Goal: Task Accomplishment & Management: Manage account settings

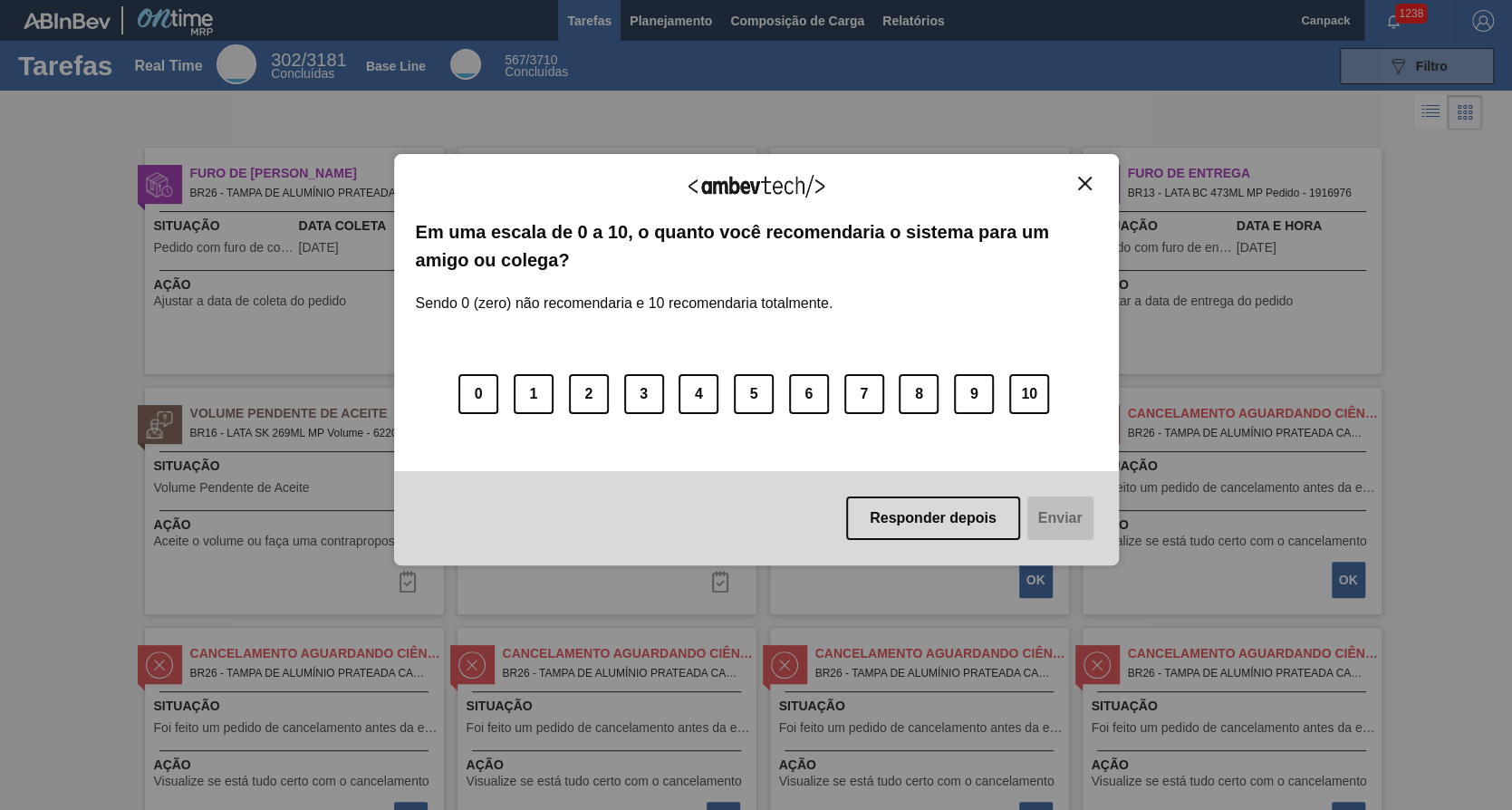
click at [1084, 181] on img "Close" at bounding box center [1084, 183] width 13 height 13
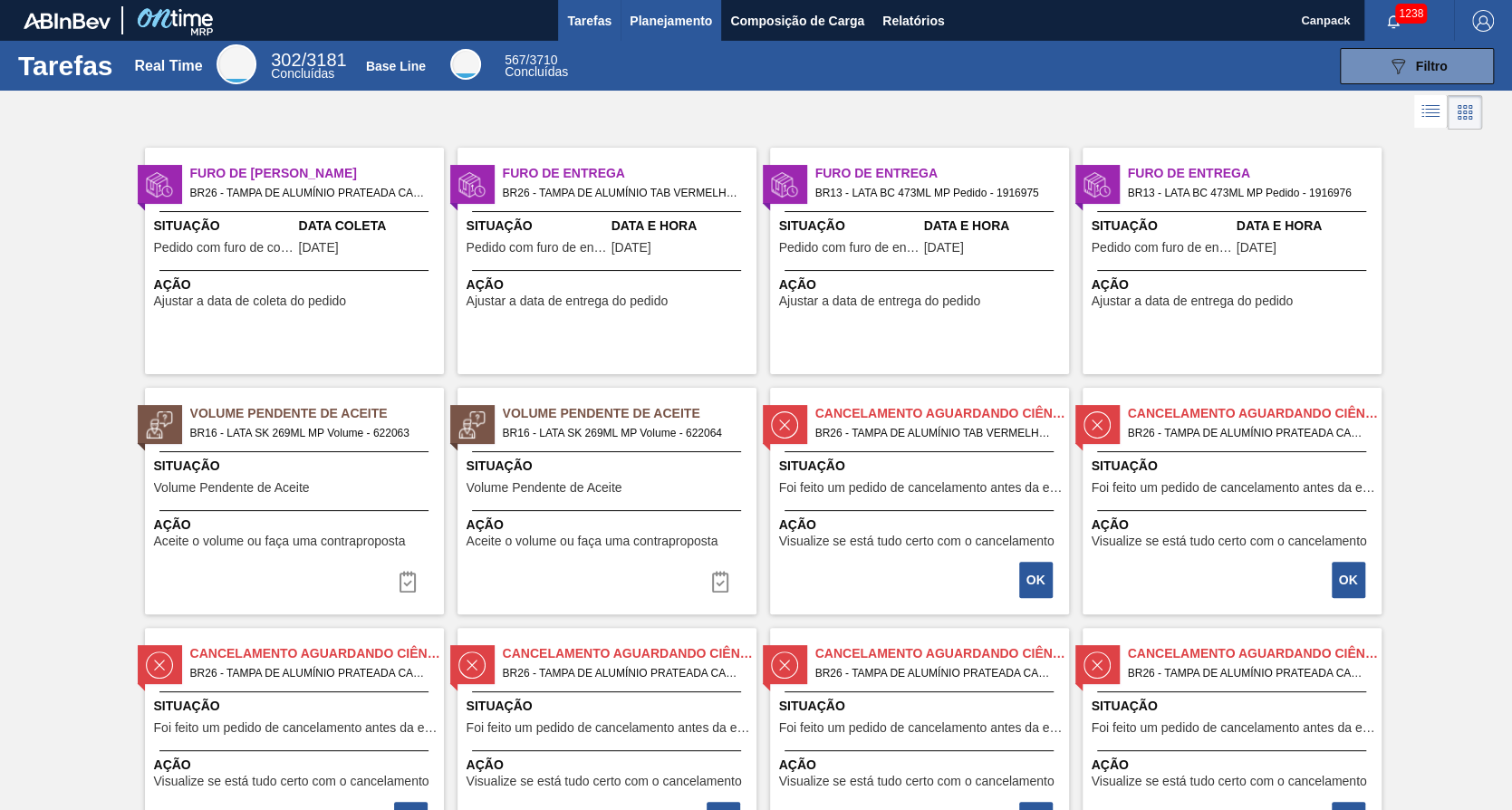
click at [651, 30] on span "Planejamento" at bounding box center [671, 20] width 83 height 22
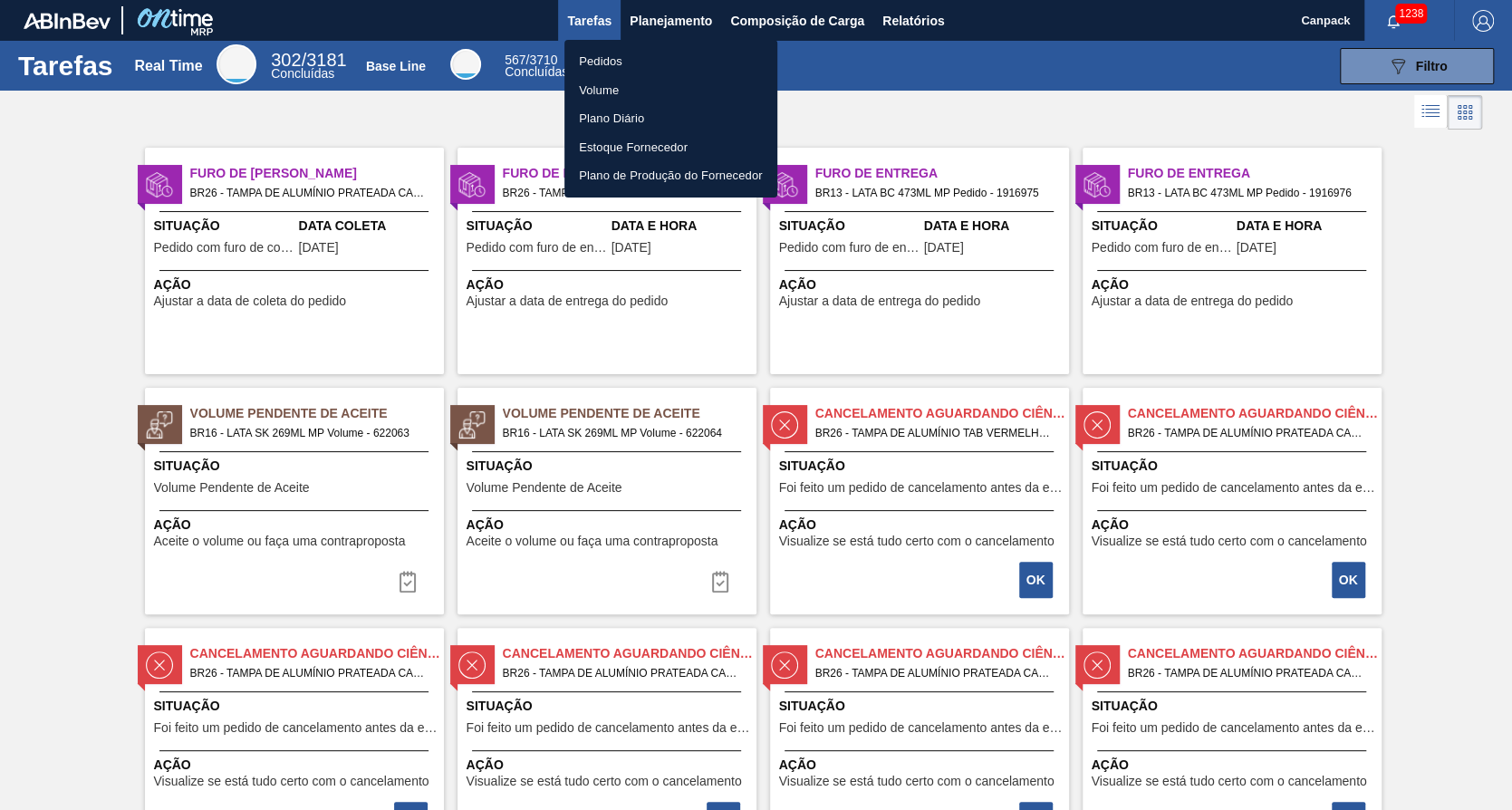
click at [642, 61] on li "Pedidos" at bounding box center [670, 61] width 212 height 29
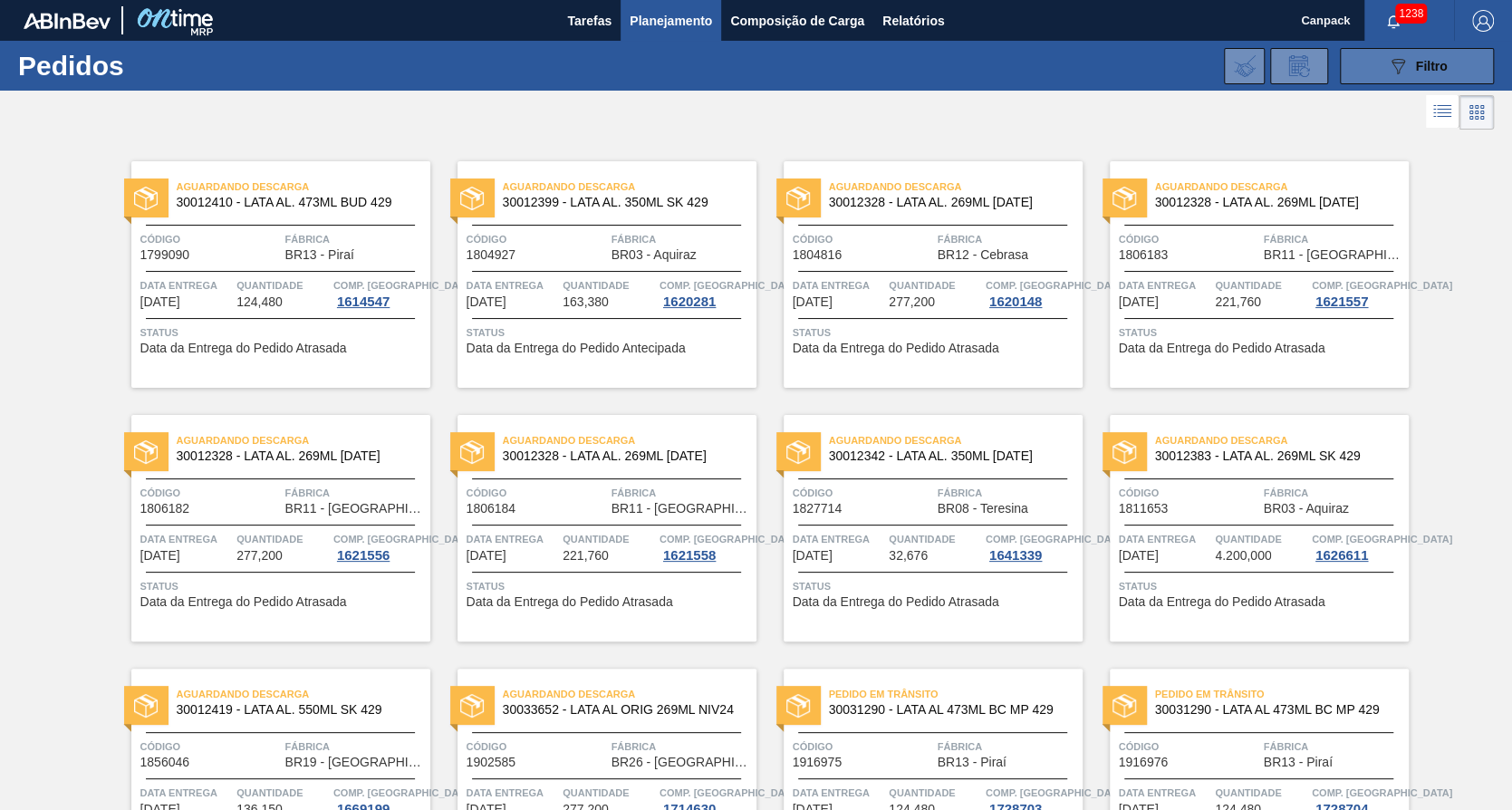
click at [1433, 74] on div "089F7B8B-B2A5-4AFE-B5C0-19BA573D28AC Filtro" at bounding box center [1418, 66] width 61 height 22
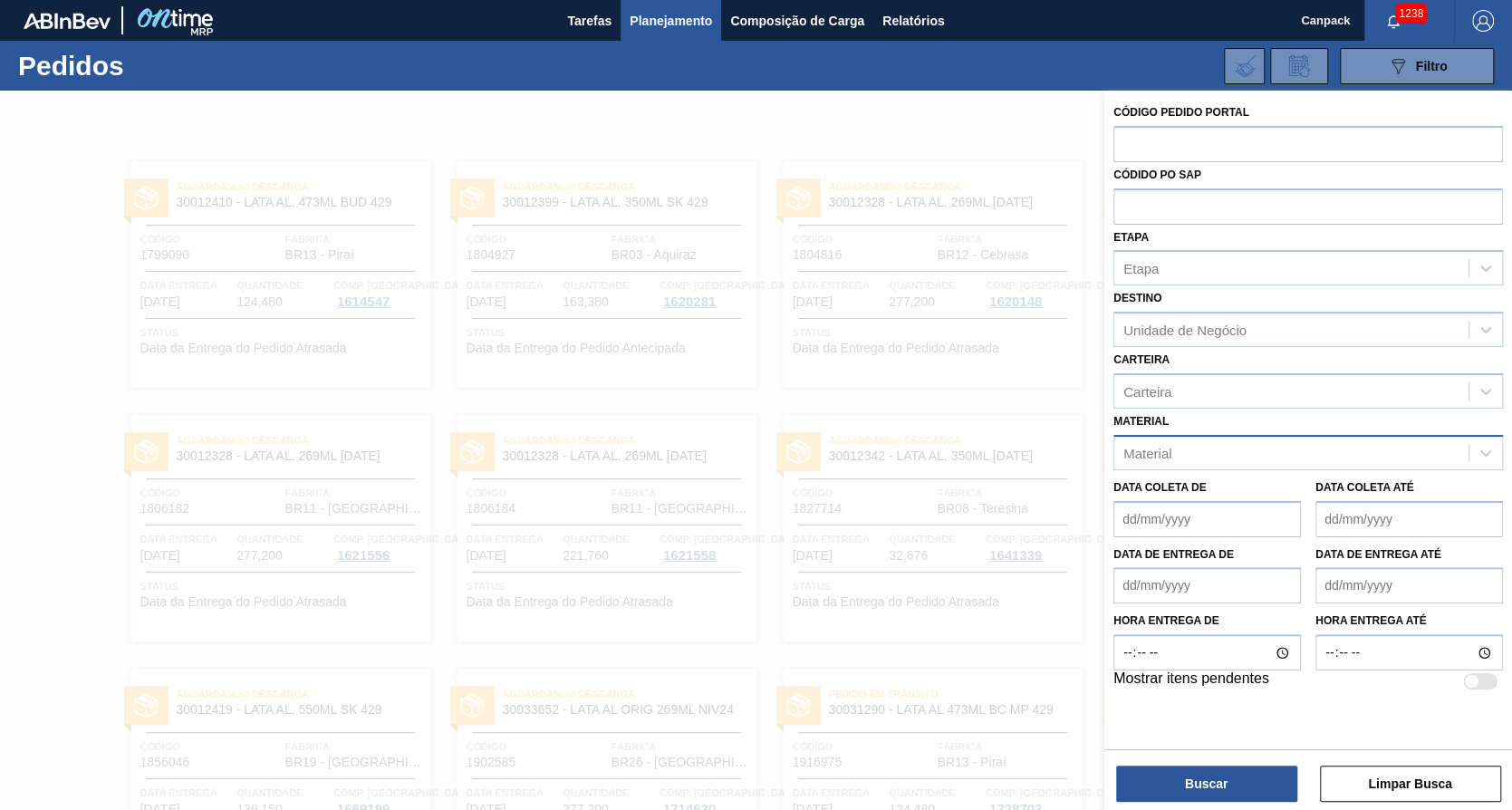
click at [1185, 445] on div "Material" at bounding box center [1291, 453] width 354 height 27
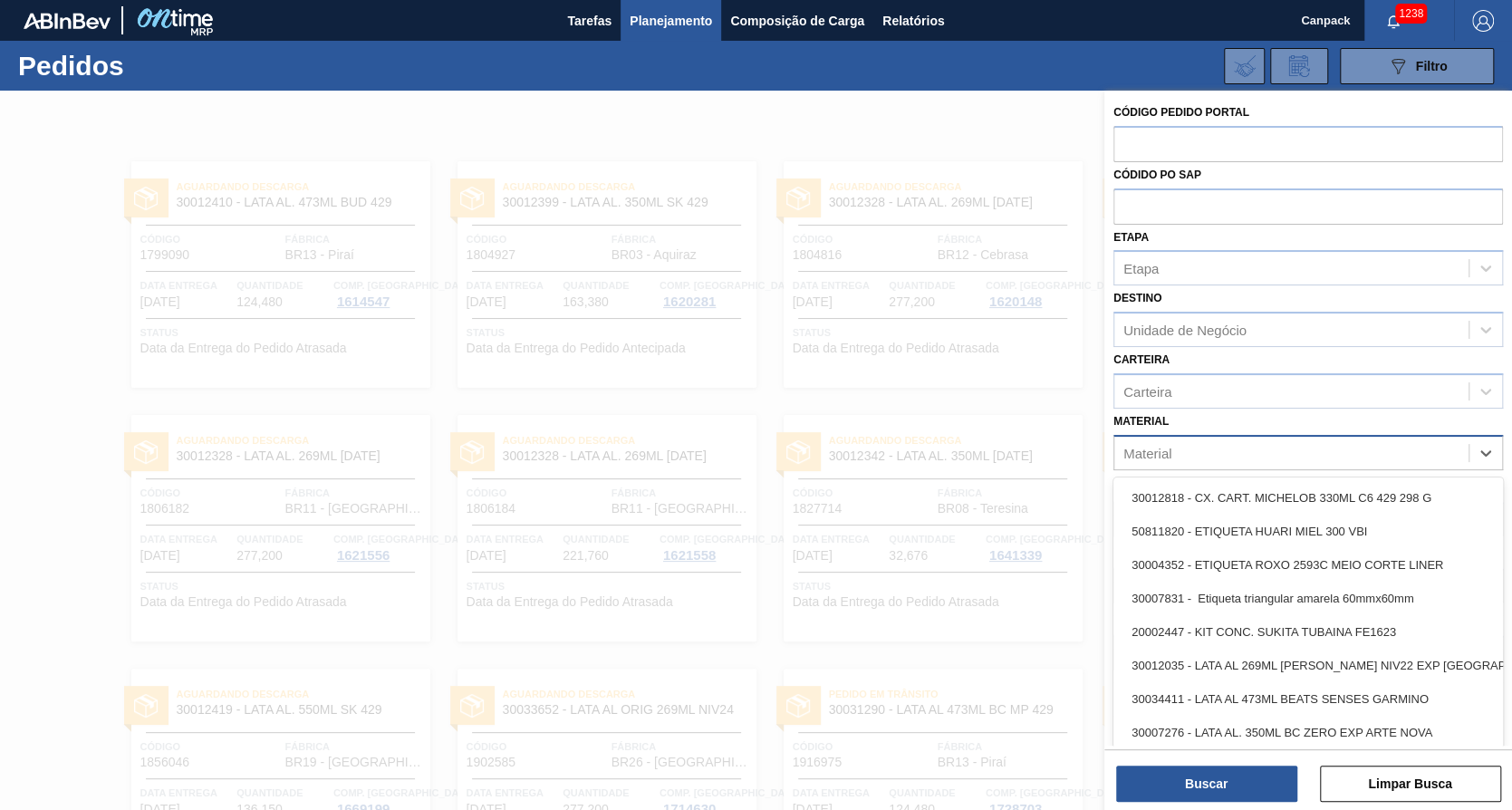
type input "l"
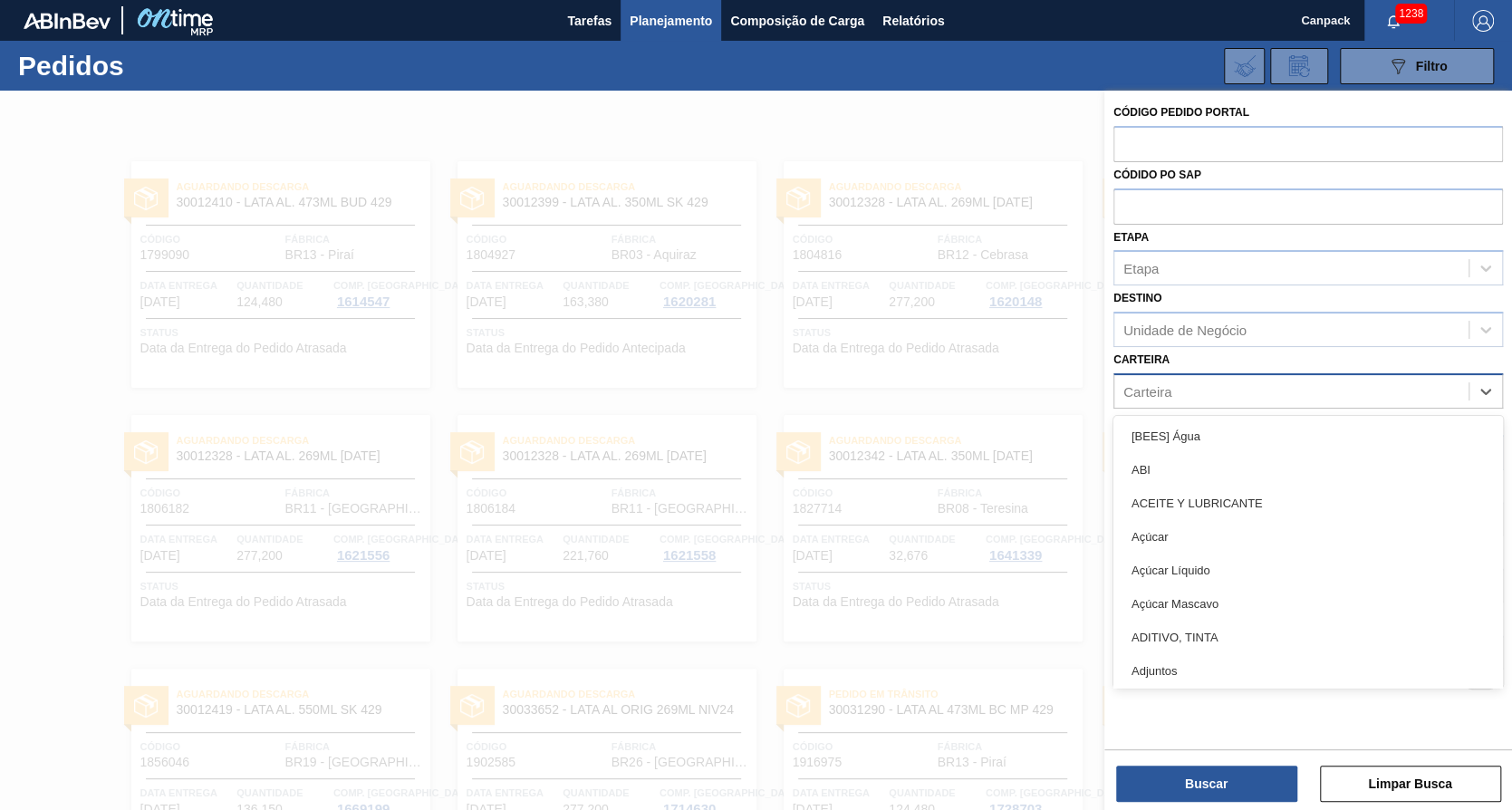
click at [1191, 384] on div "Carteira" at bounding box center [1291, 391] width 354 height 27
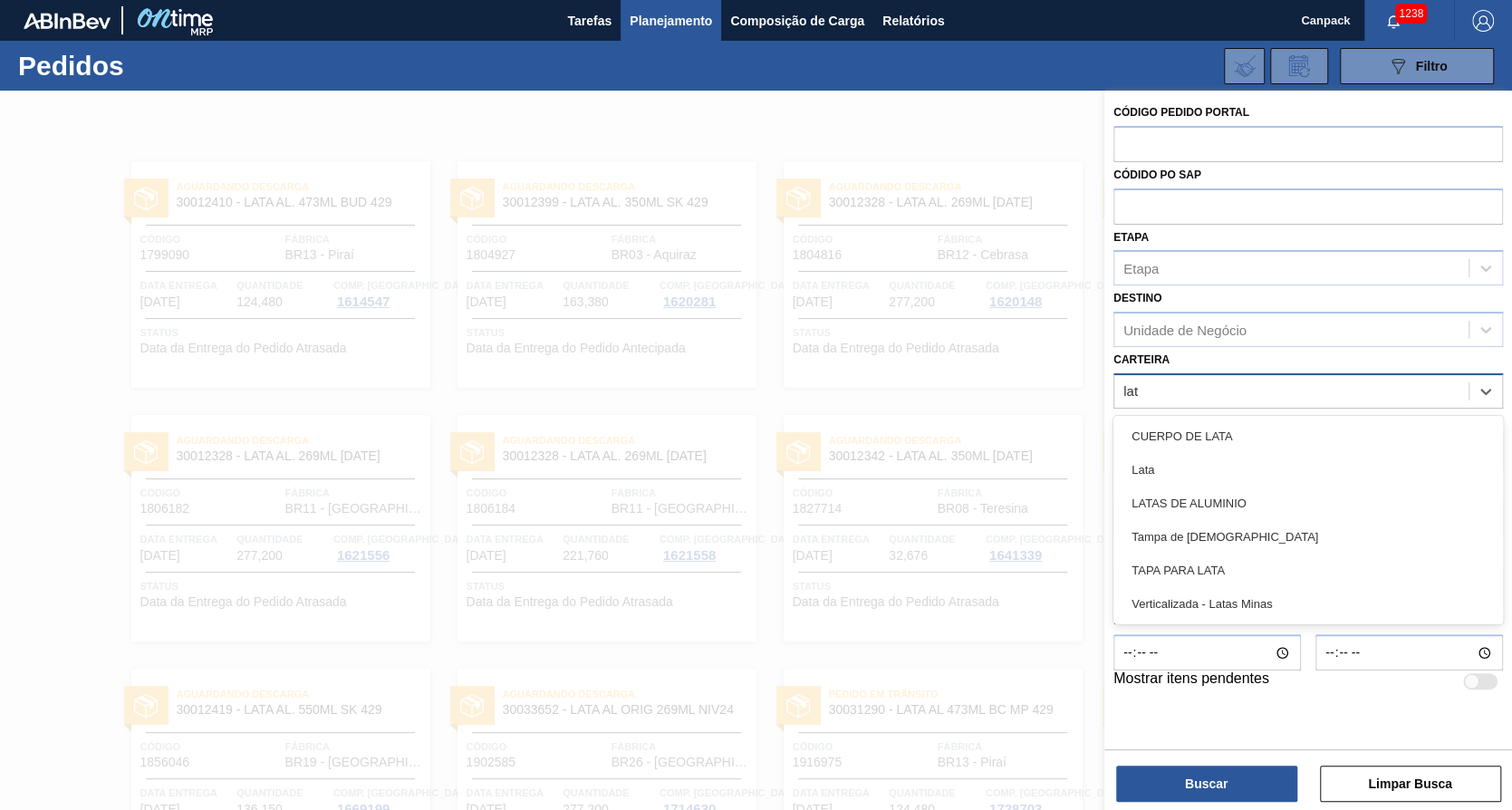
type input "lata"
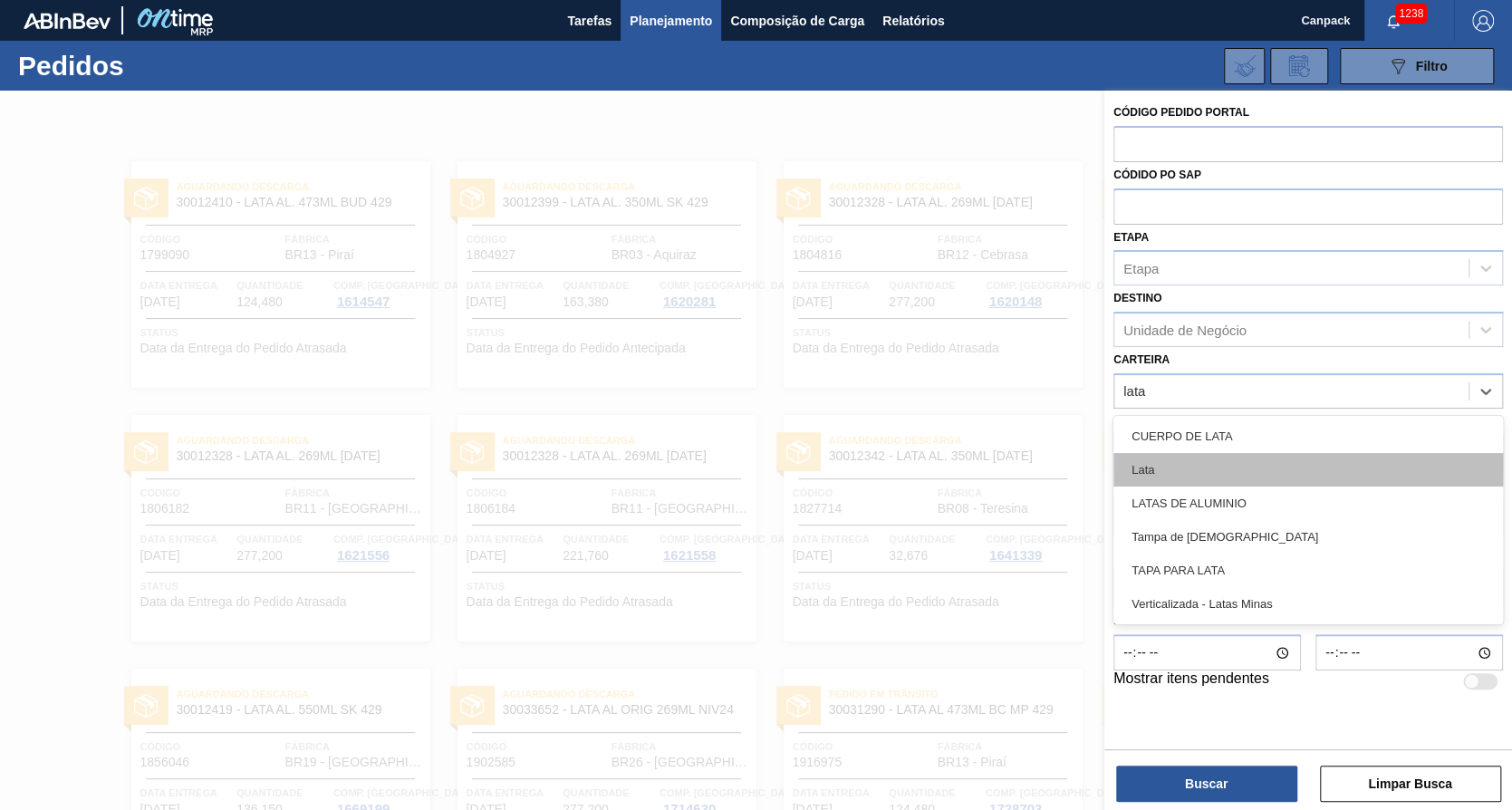
click at [1192, 453] on div "Lata" at bounding box center [1307, 469] width 390 height 33
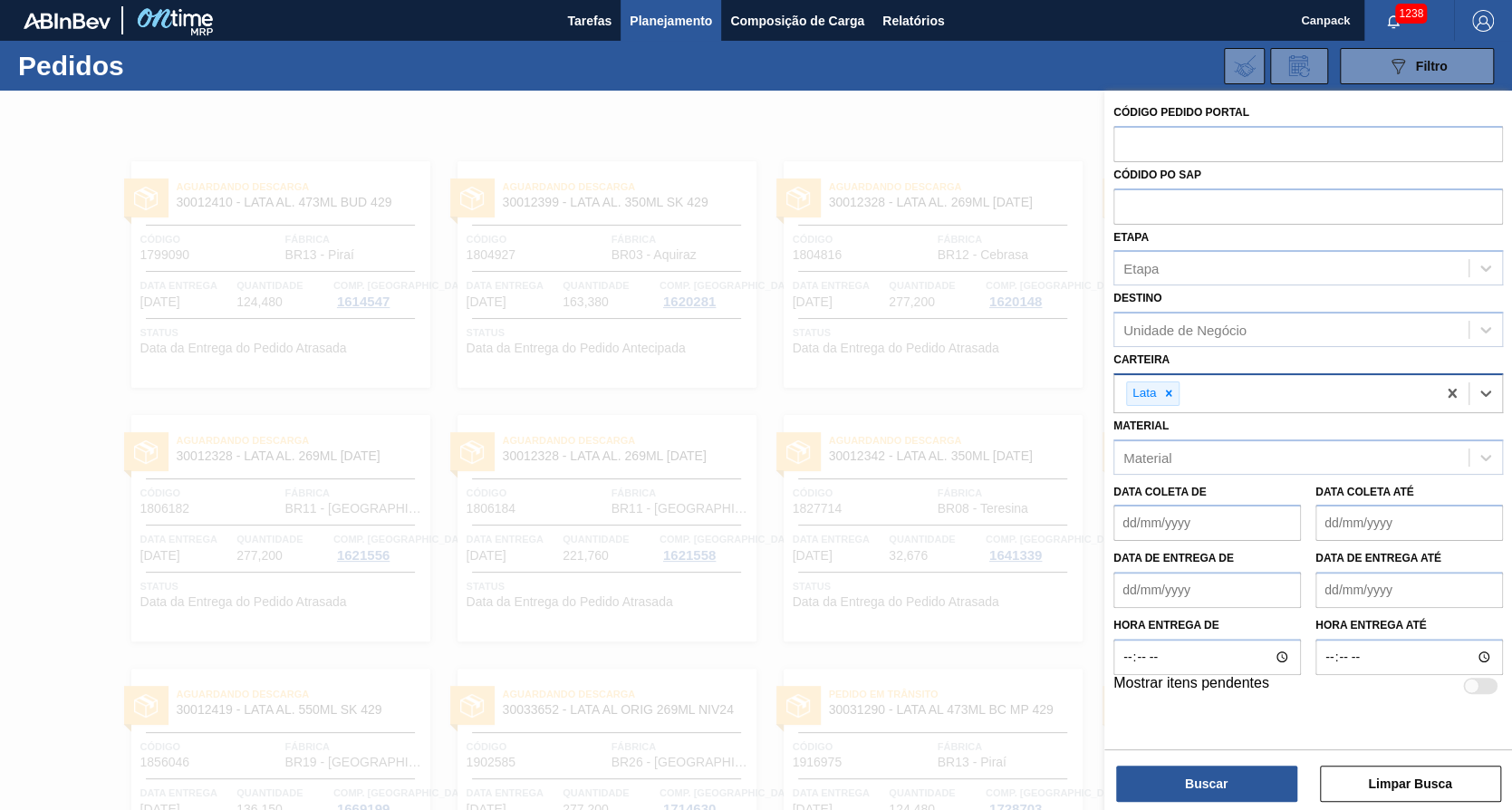
click at [1280, 387] on div "Lata" at bounding box center [1274, 394] width 321 height 37
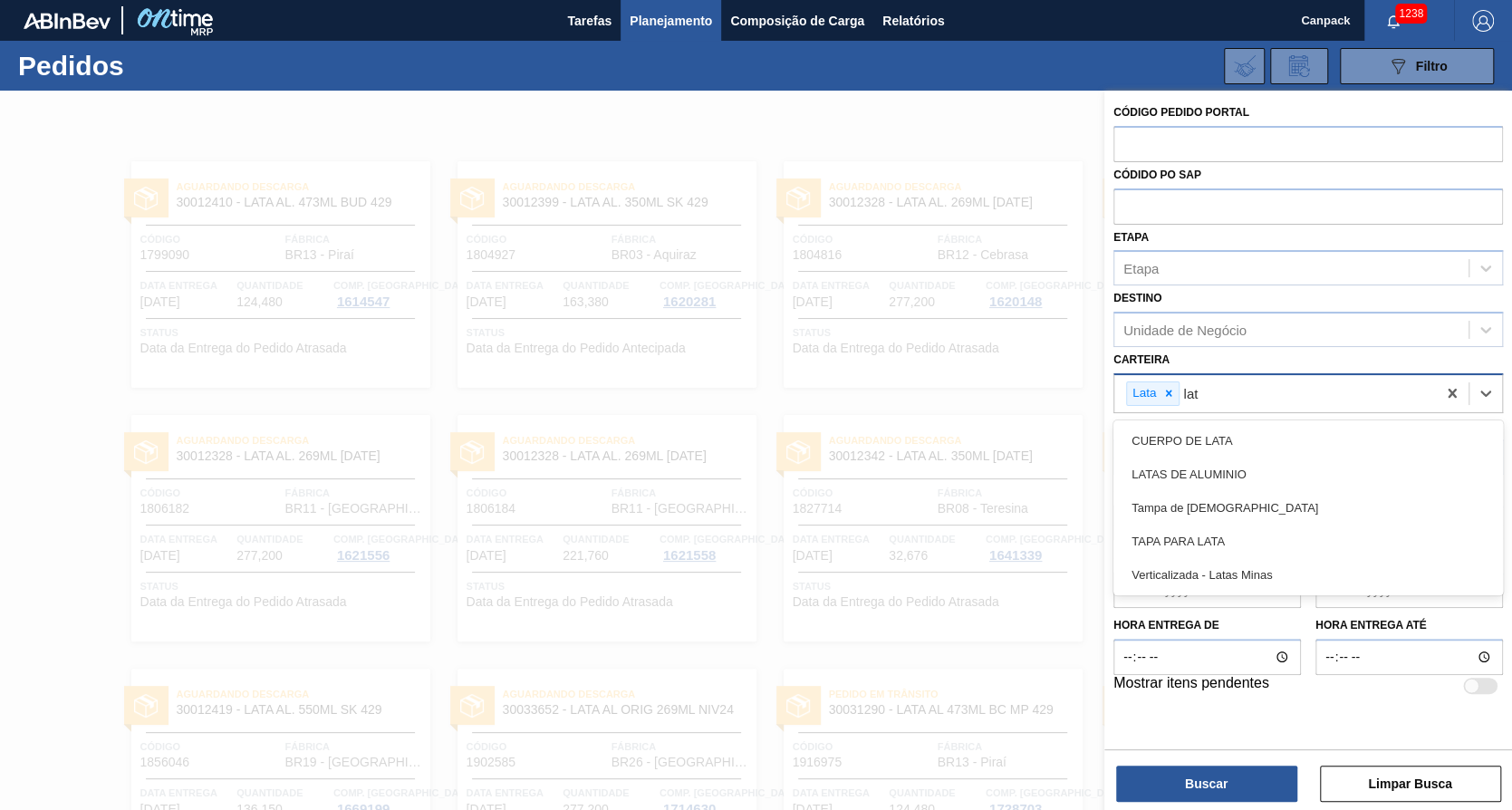
type input "lata"
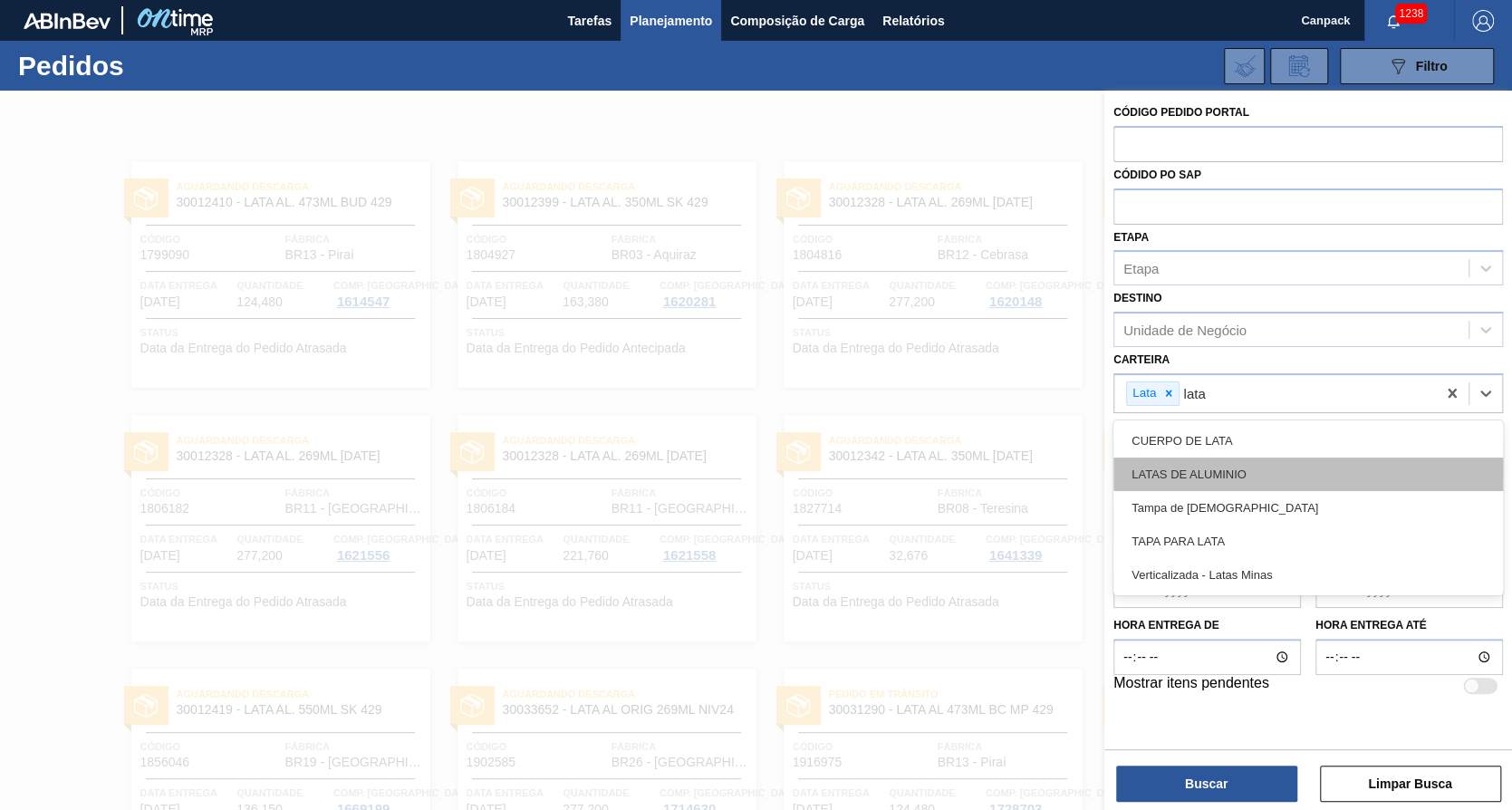
click at [1257, 469] on div "LATAS DE ALUMINIO" at bounding box center [1307, 474] width 390 height 33
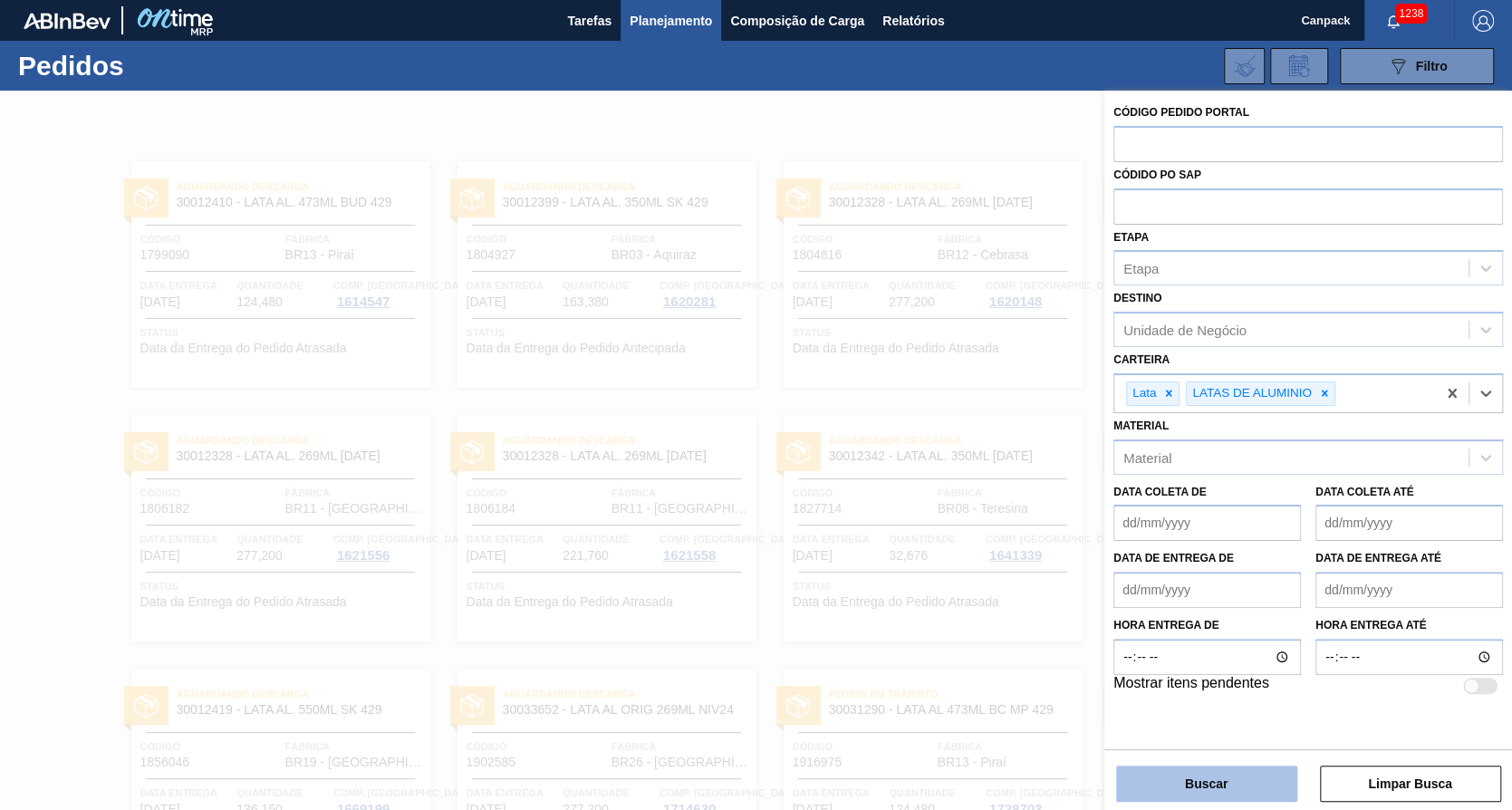
click at [1260, 785] on button "Buscar" at bounding box center [1206, 783] width 181 height 36
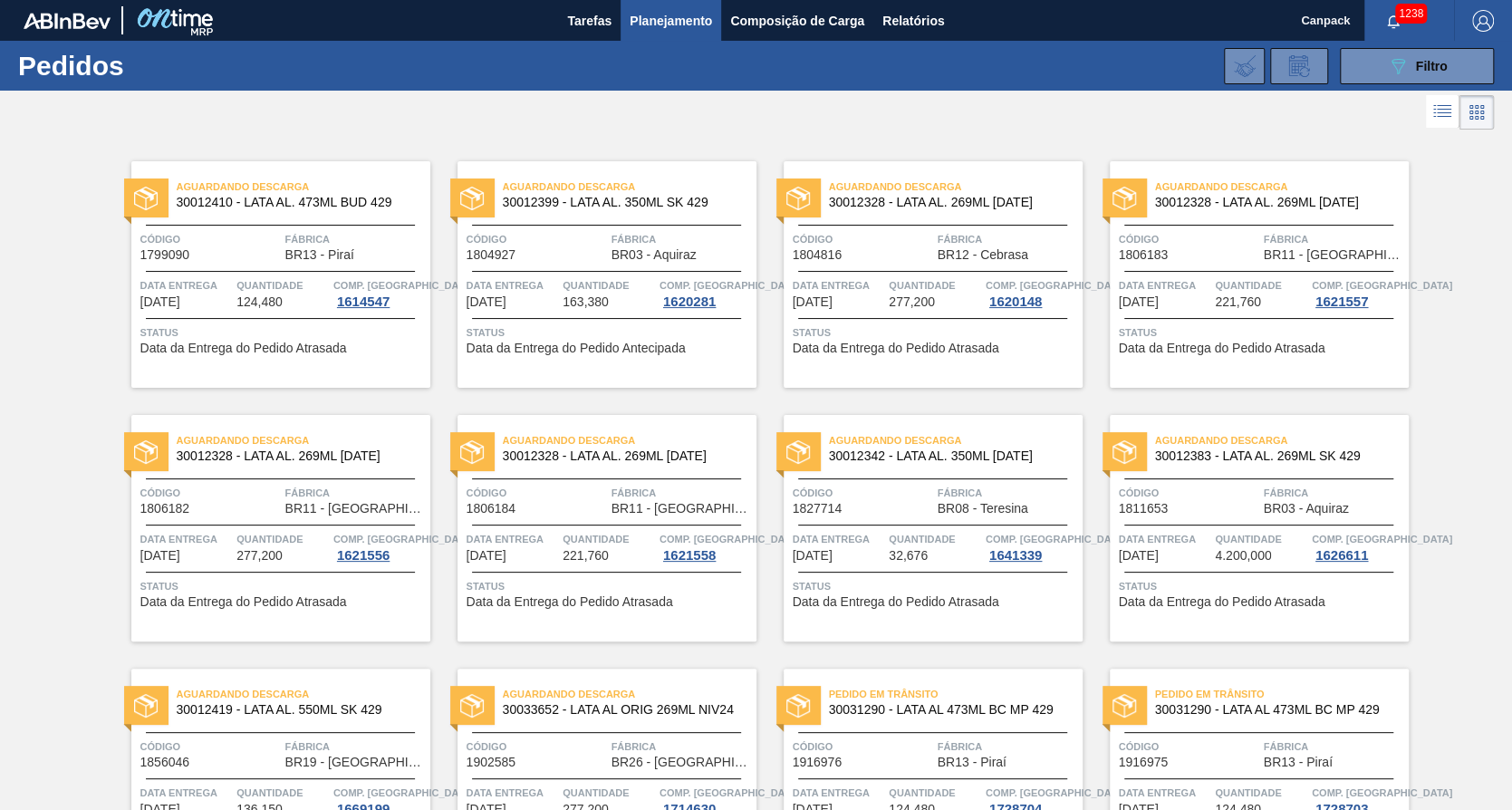
click at [542, 28] on div "Tarefas Planejamento Composição de Carga Relatórios" at bounding box center [756, 20] width 1512 height 41
click at [575, 26] on span "Tarefas" at bounding box center [589, 20] width 45 height 22
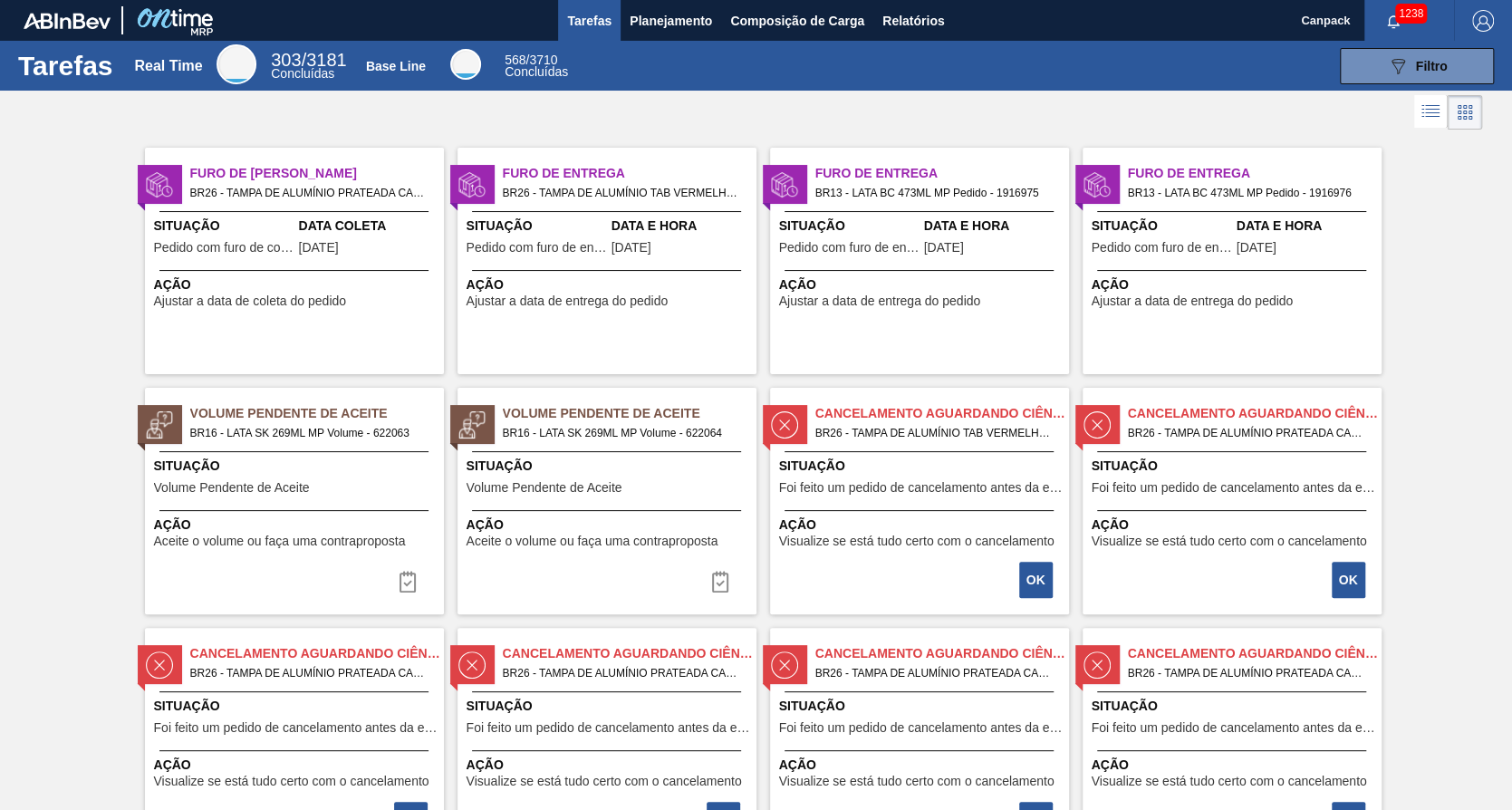
scroll to position [91, 0]
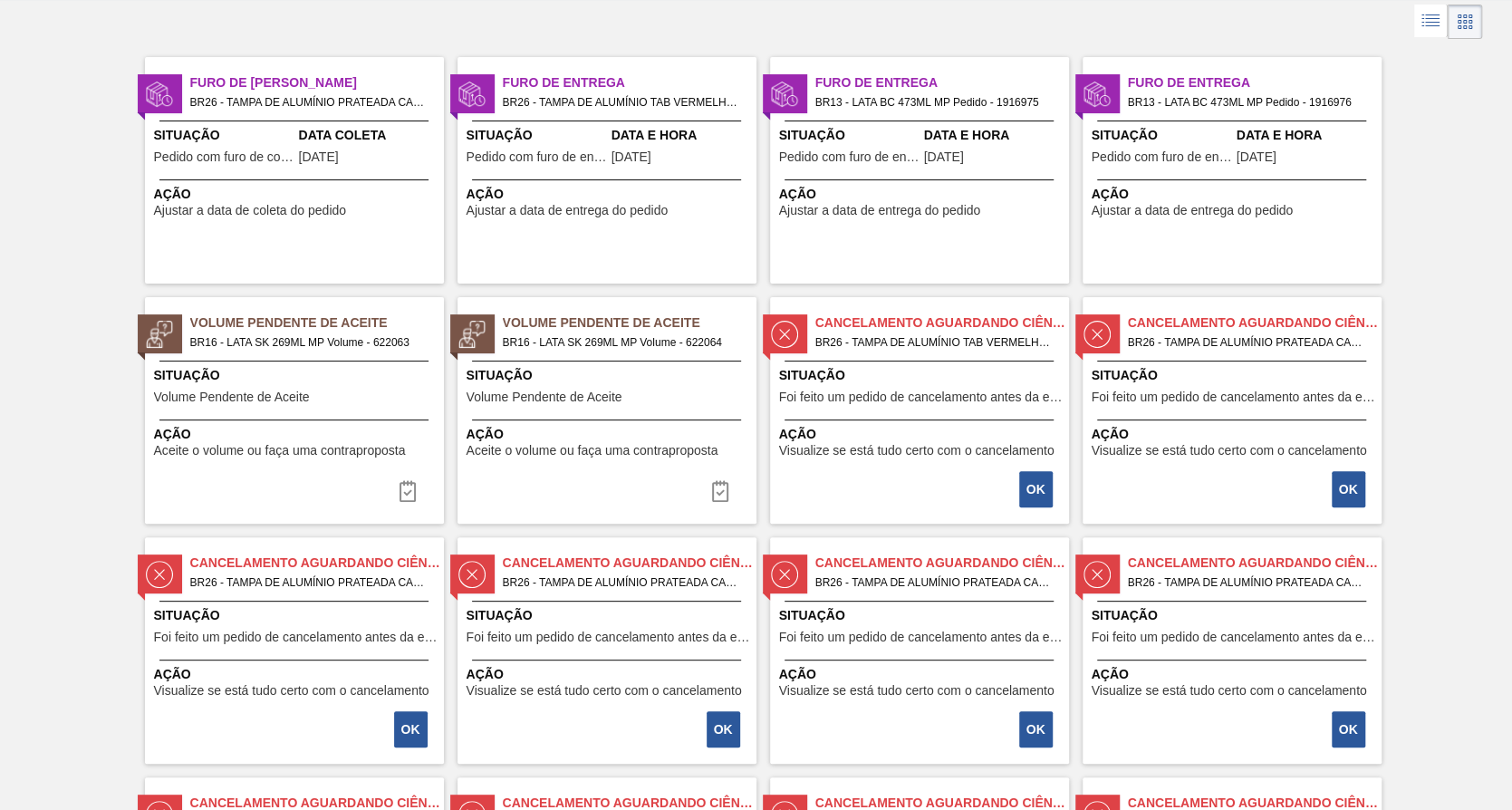
click at [358, 437] on span "Ação" at bounding box center [296, 435] width 285 height 19
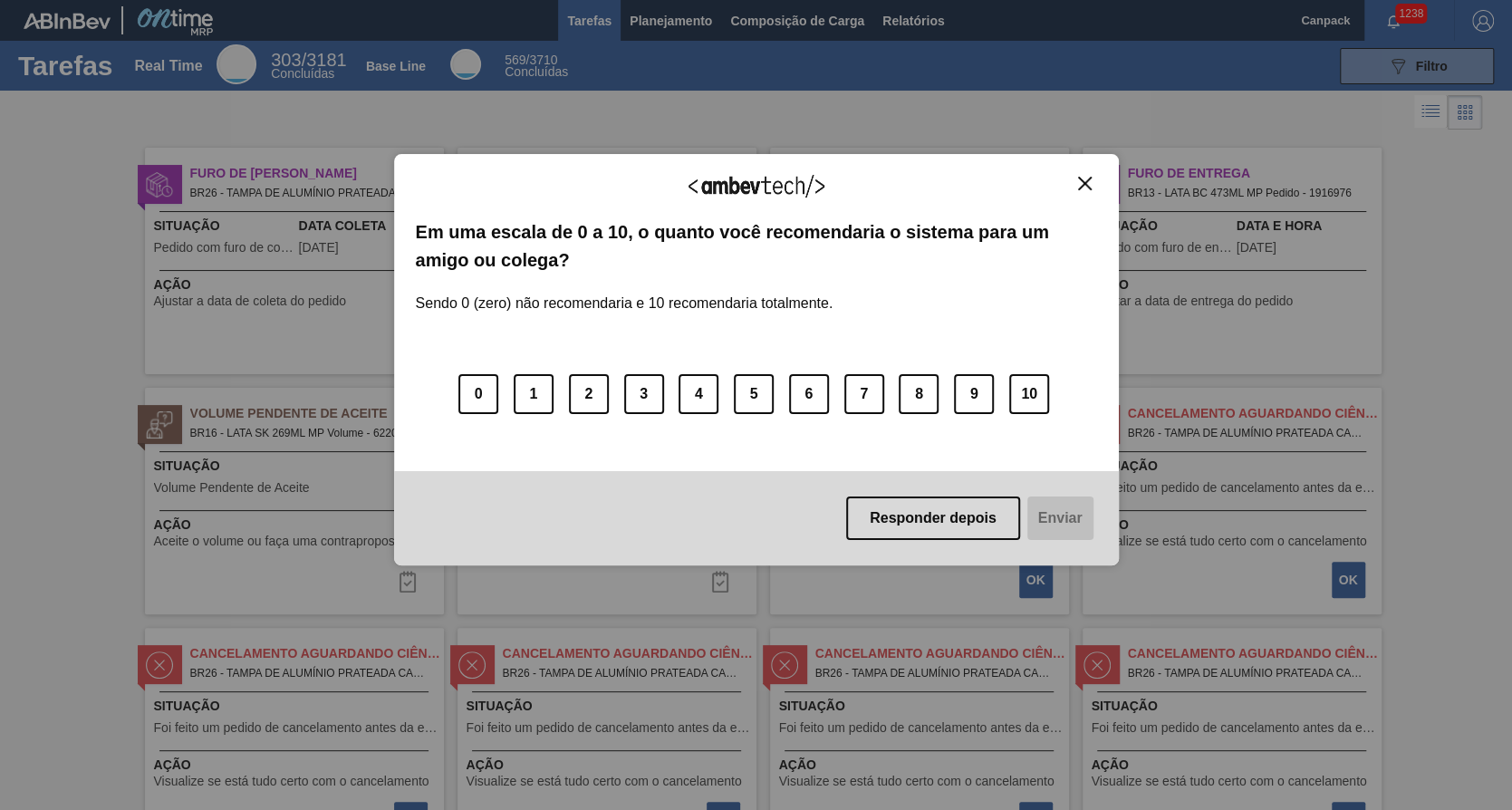
click at [1085, 176] on img "Close" at bounding box center [1084, 183] width 13 height 13
